Goal: Find specific page/section: Find specific page/section

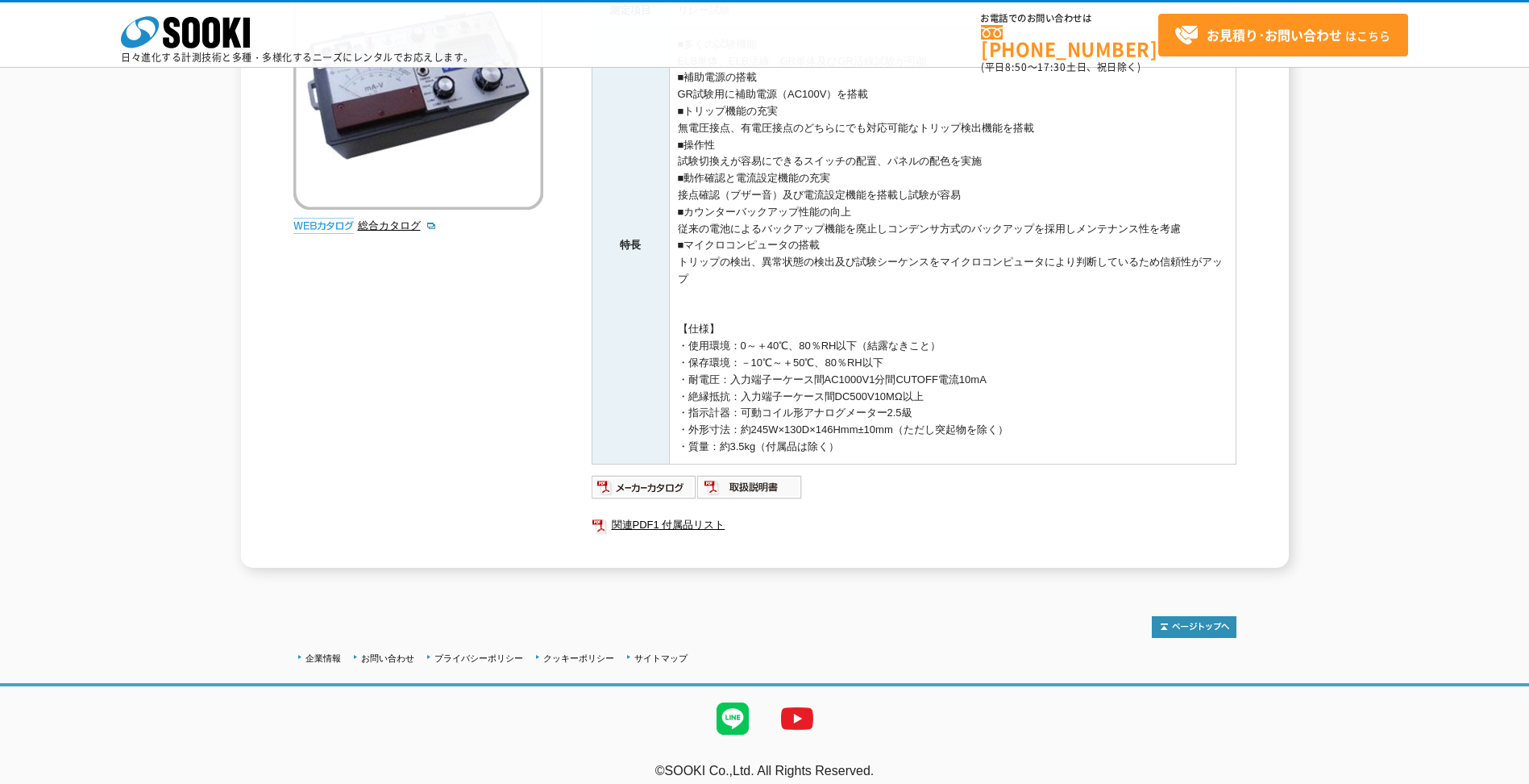
scroll to position [278, 0]
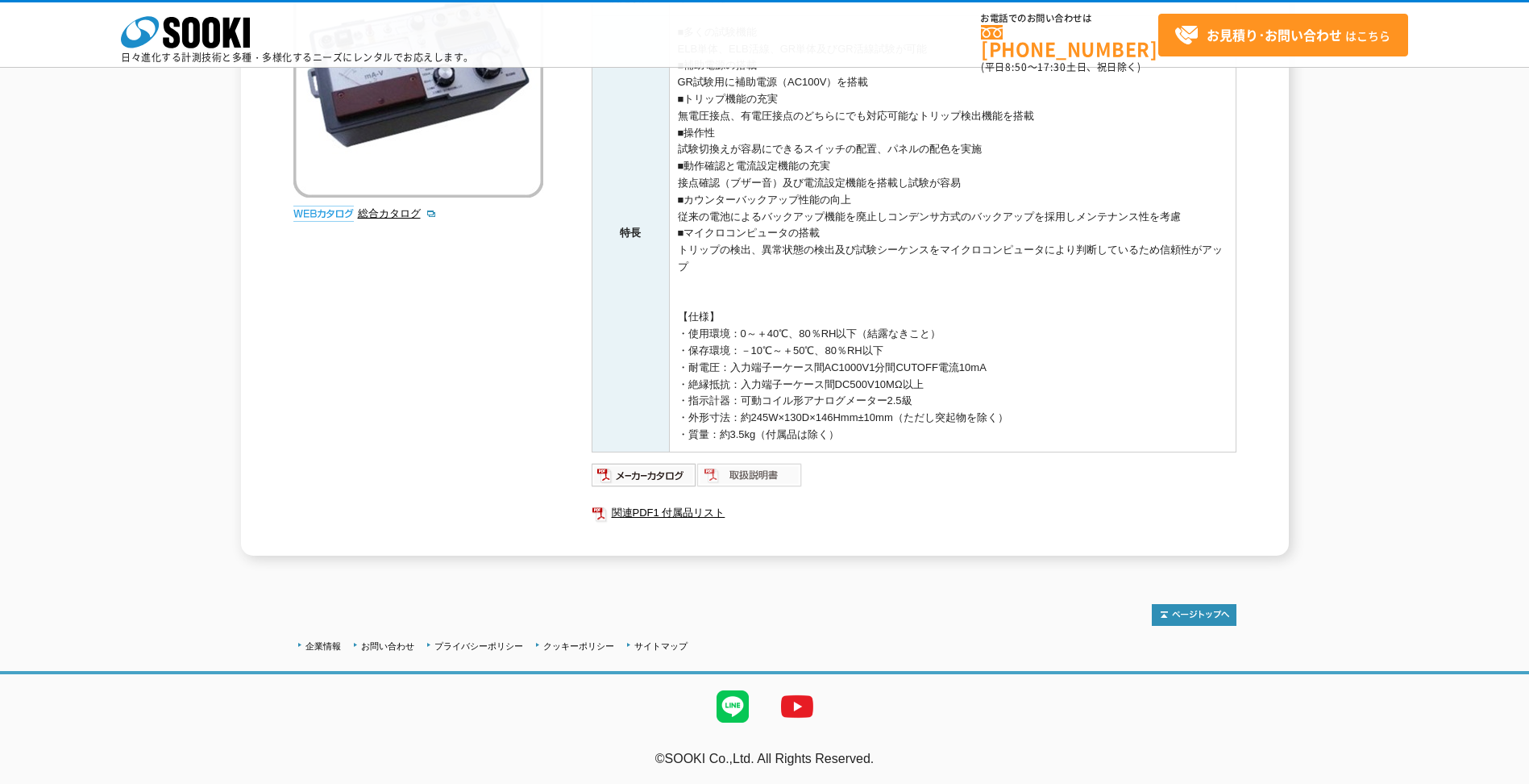
click at [756, 475] on img at bounding box center [751, 475] width 106 height 26
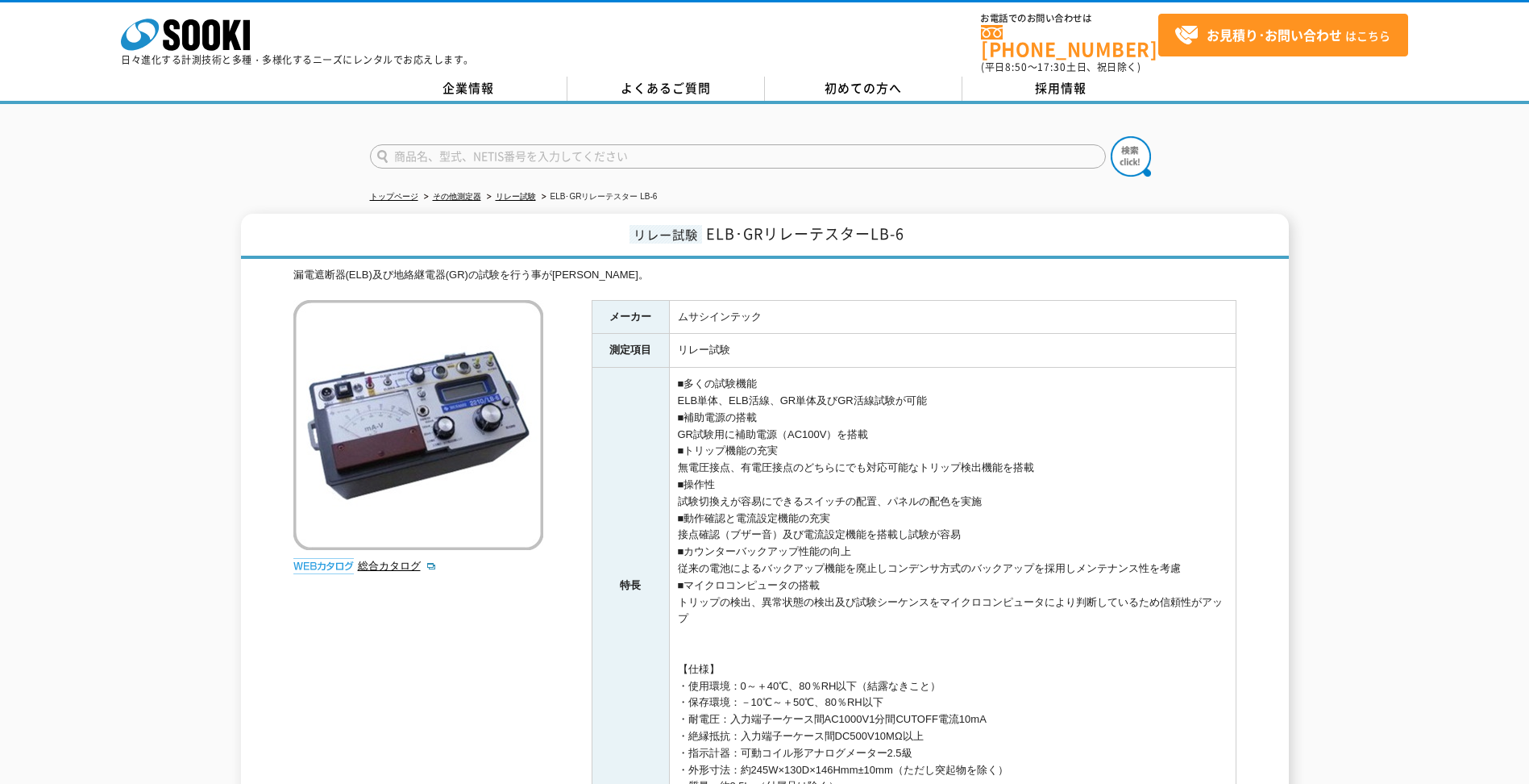
click at [432, 144] on input "text" at bounding box center [738, 156] width 736 height 24
type input "GCR-3N"
click at [1111, 137] on button at bounding box center [1131, 156] width 40 height 40
